Goal: Information Seeking & Learning: Learn about a topic

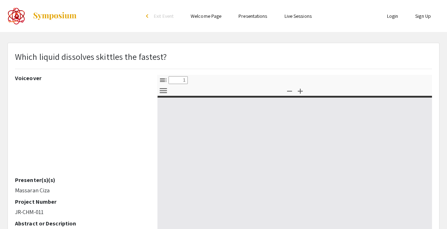
select select "custom"
type input "0"
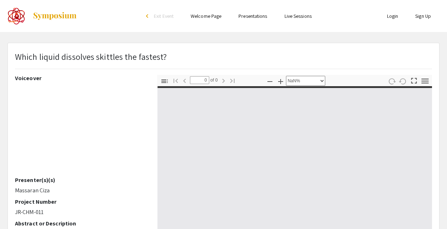
select select "auto"
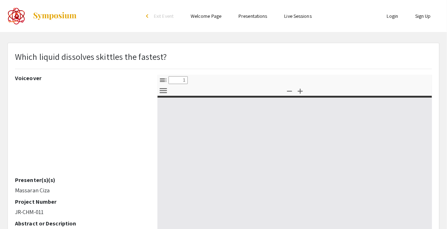
select select "custom"
type input "0"
select select "custom"
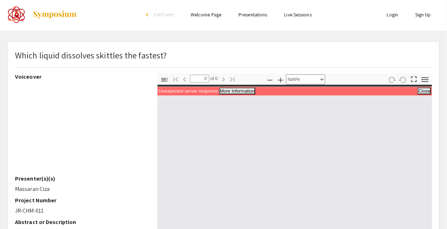
scroll to position [3, 0]
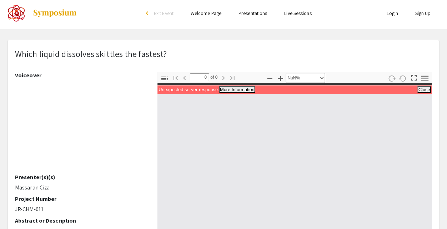
drag, startPoint x: 204, startPoint y: 118, endPoint x: 214, endPoint y: 123, distance: 11.0
click at [214, 123] on div at bounding box center [294, 202] width 274 height 238
click at [231, 86] on button "More Information" at bounding box center [236, 89] width 35 height 6
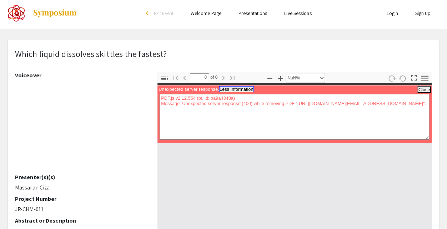
click at [231, 89] on button "Less Information" at bounding box center [236, 89] width 35 height 6
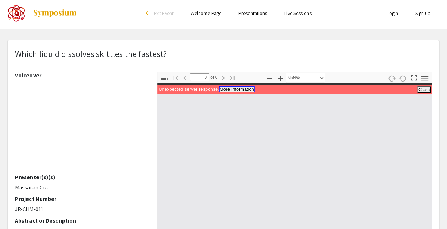
click at [231, 89] on button "More Information" at bounding box center [236, 89] width 35 height 6
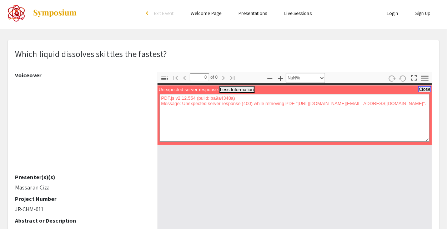
click at [420, 88] on button "Close" at bounding box center [424, 89] width 12 height 6
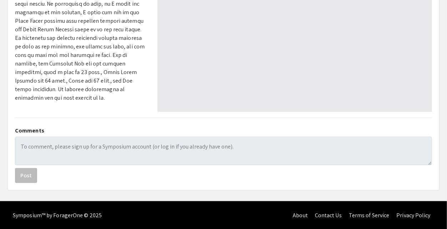
scroll to position [77, 0]
